Goal: Task Accomplishment & Management: Use online tool/utility

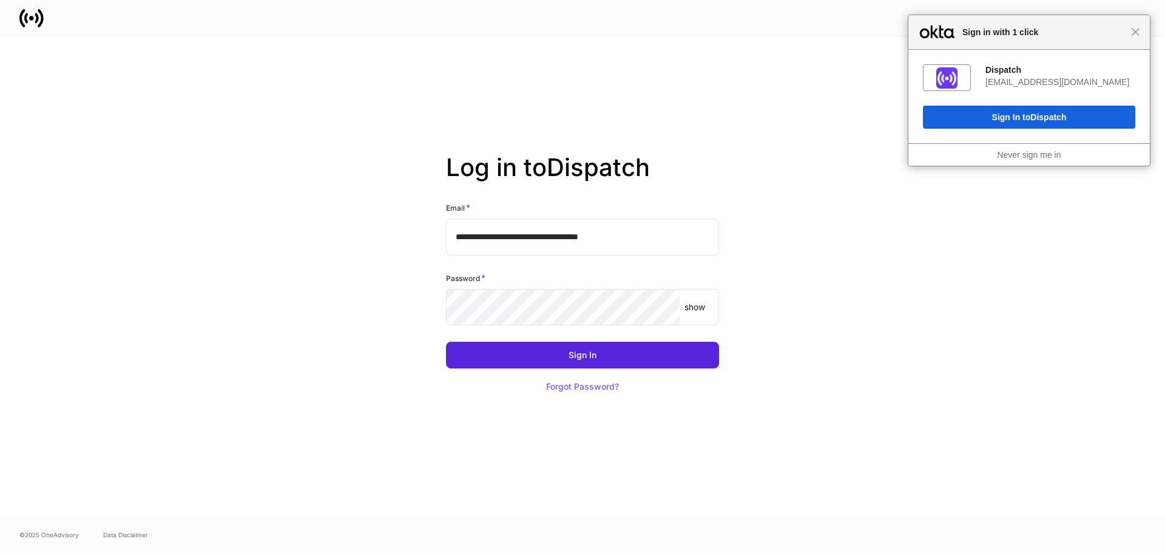
click at [543, 236] on input "**********" at bounding box center [582, 236] width 273 height 36
type input "**********"
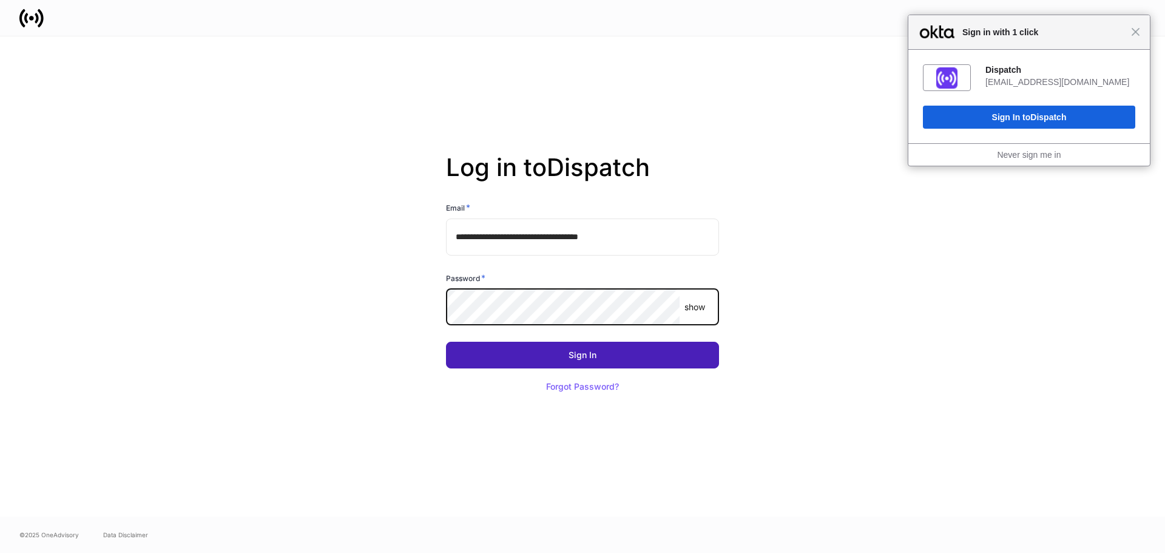
click at [483, 362] on button "Sign In" at bounding box center [582, 355] width 273 height 27
